Goal: Task Accomplishment & Management: Complete application form

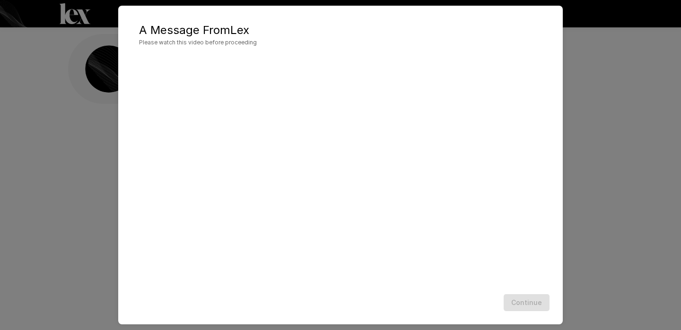
click at [408, 296] on div "Continue" at bounding box center [340, 303] width 425 height 25
click at [525, 302] on button "Continue" at bounding box center [526, 302] width 46 height 17
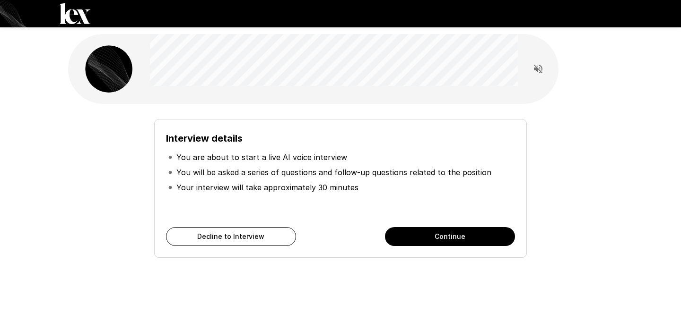
click at [303, 190] on p "Your interview will take approximately 30 minutes" at bounding box center [267, 187] width 182 height 11
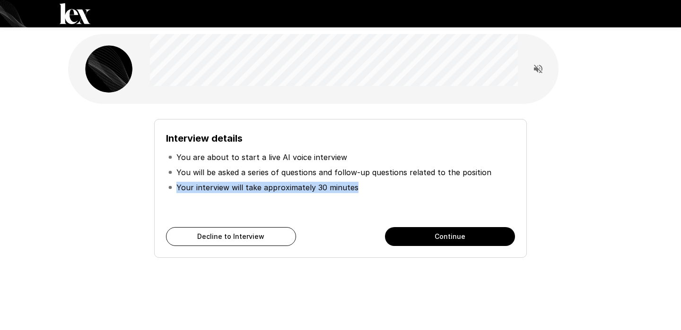
click at [279, 177] on p "You will be asked a series of questions and follow-up questions related to the …" at bounding box center [333, 172] width 315 height 11
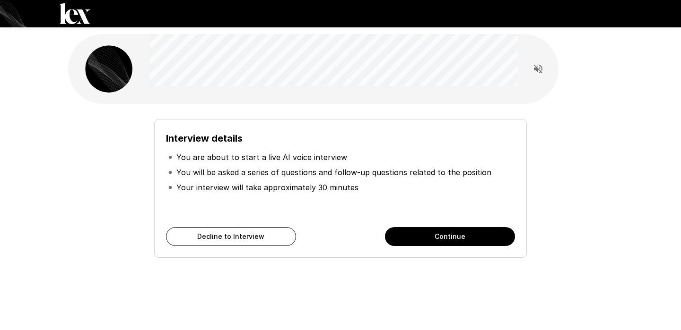
click at [279, 177] on p "You will be asked a series of questions and follow-up questions related to the …" at bounding box center [333, 172] width 315 height 11
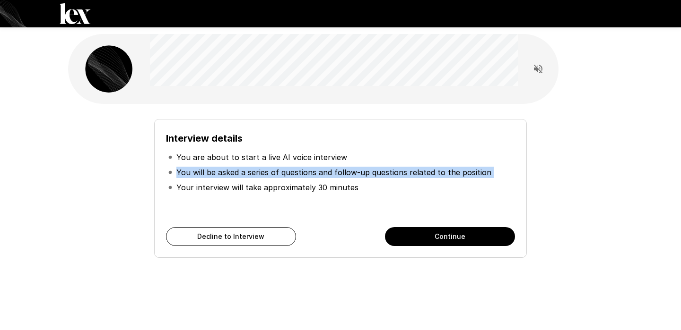
click at [265, 177] on p "You will be asked a series of questions and follow-up questions related to the …" at bounding box center [333, 172] width 315 height 11
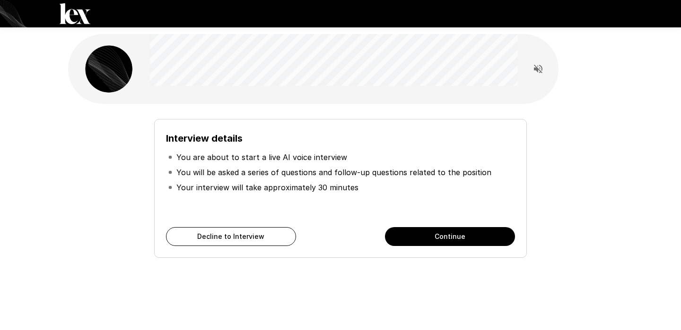
click at [265, 177] on p "You will be asked a series of questions and follow-up questions related to the …" at bounding box center [333, 172] width 315 height 11
click at [261, 188] on p "Your interview will take approximately 30 minutes" at bounding box center [267, 187] width 182 height 11
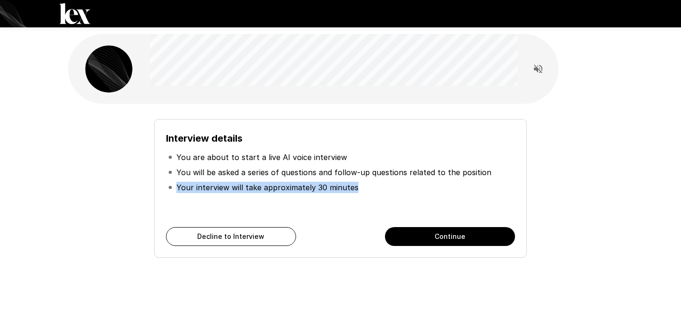
click at [308, 189] on p "Your interview will take approximately 30 minutes" at bounding box center [267, 187] width 182 height 11
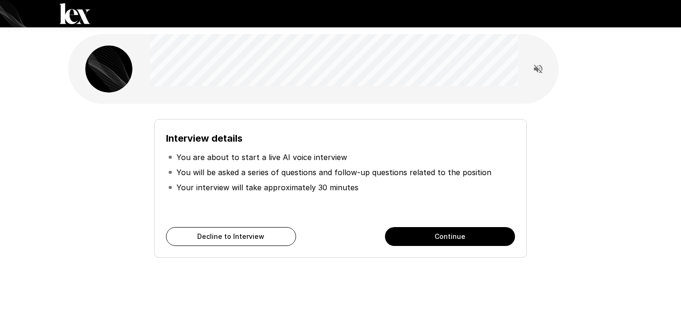
click at [247, 141] on h6 "Interview details" at bounding box center [340, 138] width 349 height 15
click at [247, 142] on h6 "Interview details" at bounding box center [340, 138] width 349 height 15
click at [234, 150] on li "You are about to start a live AI voice interview" at bounding box center [340, 157] width 349 height 15
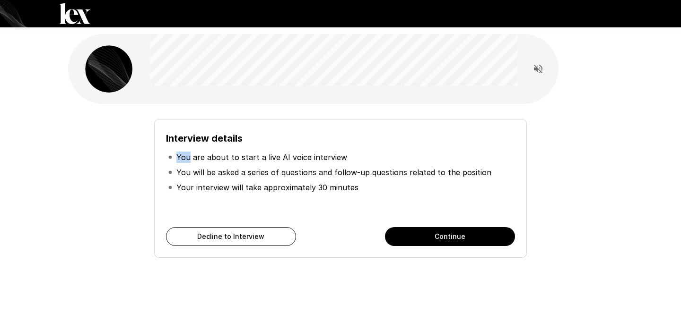
click at [234, 150] on li "You are about to start a live AI voice interview" at bounding box center [340, 157] width 349 height 15
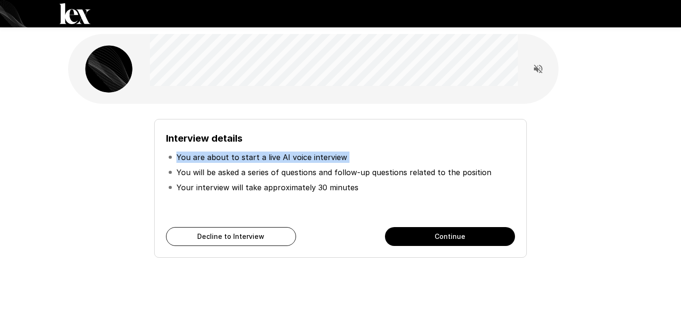
click at [439, 235] on button "Continue" at bounding box center [450, 236] width 130 height 19
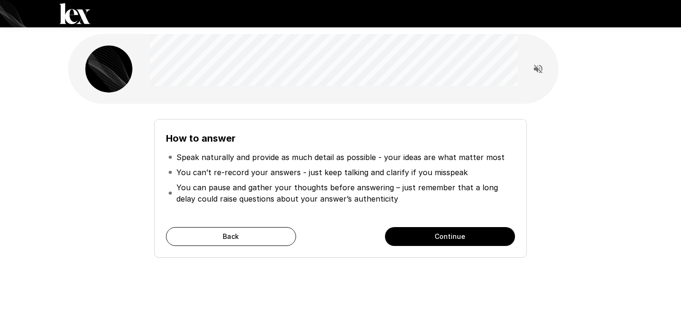
click at [439, 235] on button "Continue" at bounding box center [450, 236] width 130 height 19
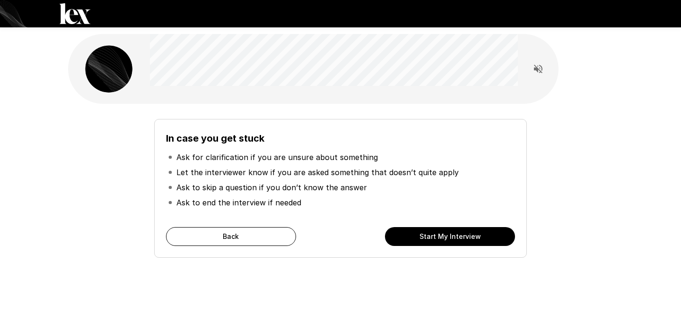
click at [439, 235] on button "Start My Interview" at bounding box center [450, 236] width 130 height 19
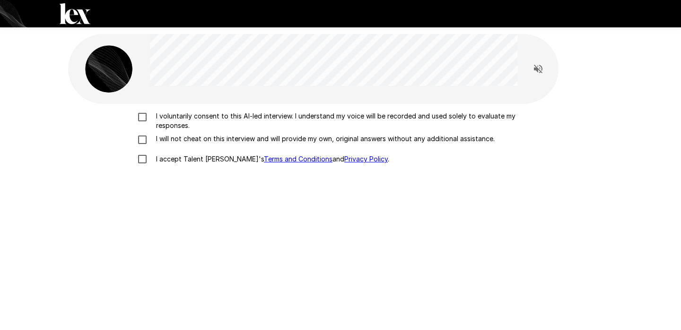
click at [256, 121] on p "I voluntarily consent to this AI-led interview. I understand my voice will be r…" at bounding box center [350, 121] width 396 height 19
click at [235, 142] on p "I will not cheat on this interview and will provide my own, original answers wi…" at bounding box center [323, 138] width 342 height 9
click at [204, 164] on p "I accept Talent Llama's Terms and Conditions and Privacy Policy ." at bounding box center [270, 159] width 237 height 9
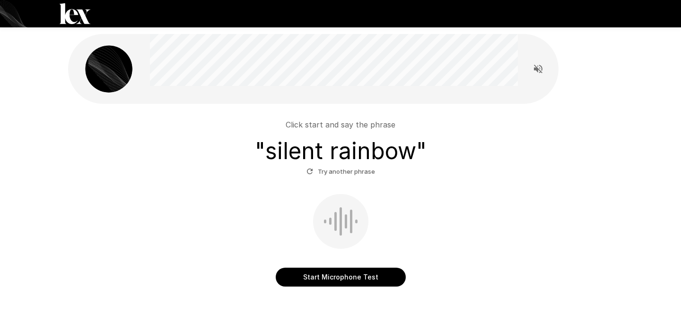
click at [347, 275] on button "Start Microphone Test" at bounding box center [341, 277] width 130 height 19
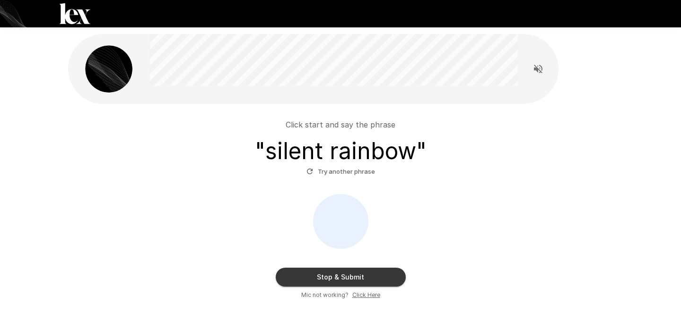
click at [316, 172] on button "Try another phrase" at bounding box center [340, 171] width 73 height 15
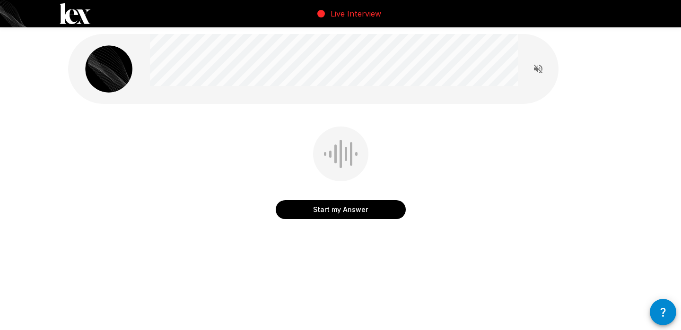
click at [346, 210] on button "Start my Answer" at bounding box center [341, 209] width 130 height 19
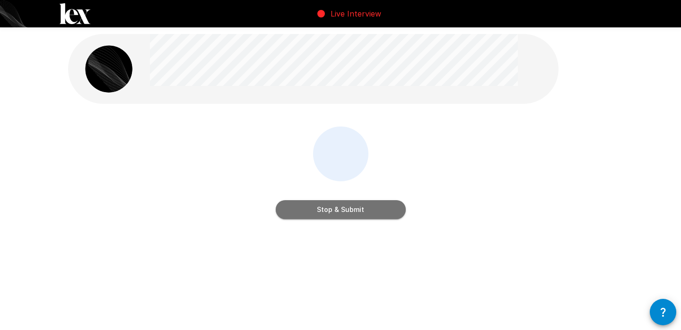
click at [346, 210] on button "Stop & Submit" at bounding box center [341, 209] width 130 height 19
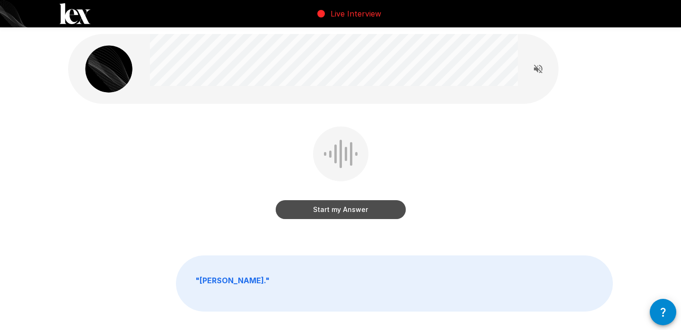
click at [346, 210] on button "Start my Answer" at bounding box center [341, 209] width 130 height 19
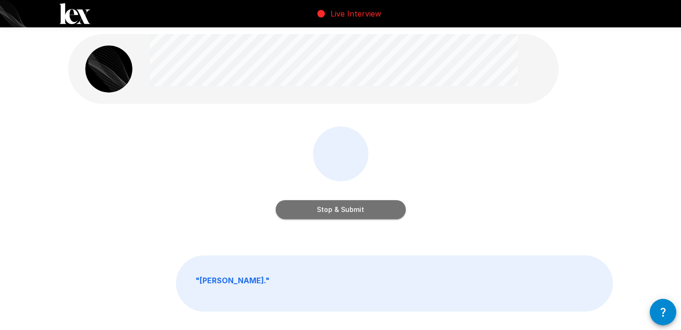
click at [346, 210] on button "Stop & Submit" at bounding box center [341, 209] width 130 height 19
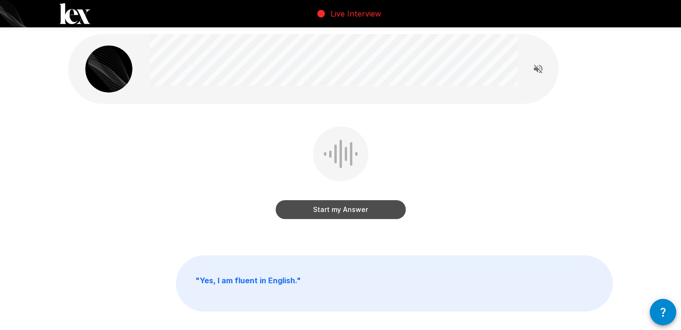
click at [320, 216] on button "Start my Answer" at bounding box center [341, 209] width 130 height 19
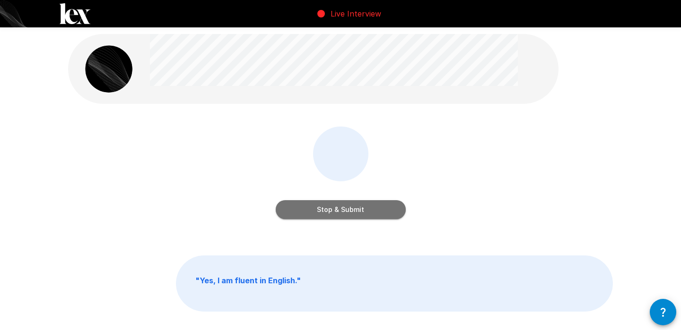
click at [320, 216] on button "Stop & Submit" at bounding box center [341, 209] width 130 height 19
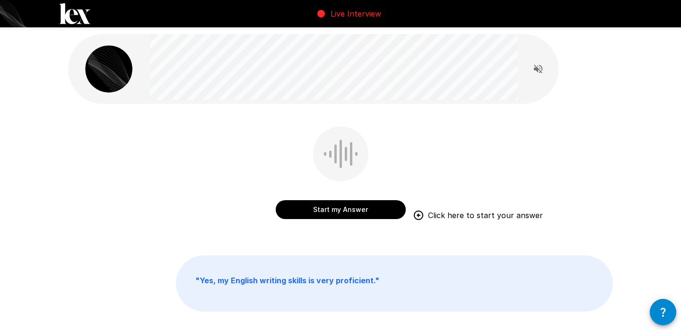
click at [370, 212] on button "Start my Answer" at bounding box center [341, 209] width 130 height 19
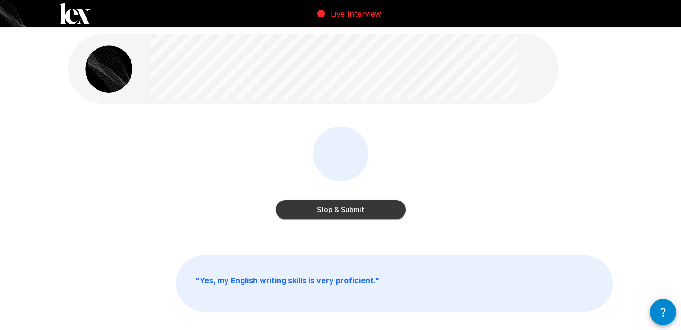
click at [370, 212] on button "Stop & Submit" at bounding box center [341, 209] width 130 height 19
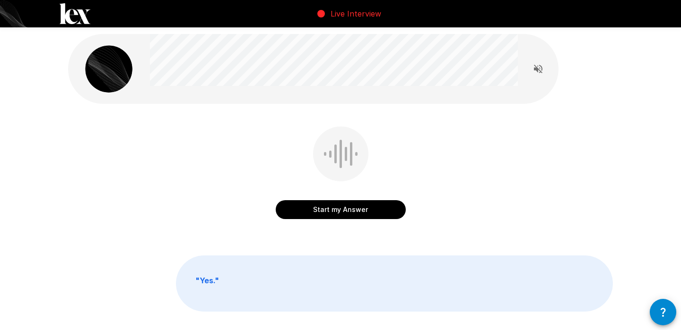
click at [358, 207] on button "Start my Answer" at bounding box center [341, 209] width 130 height 19
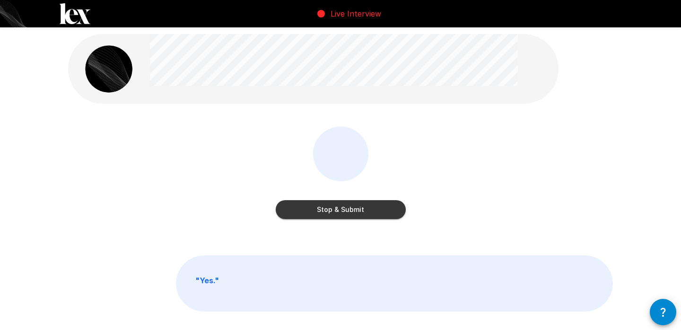
click at [358, 207] on button "Stop & Submit" at bounding box center [341, 209] width 130 height 19
